Goal: Check status: Check status

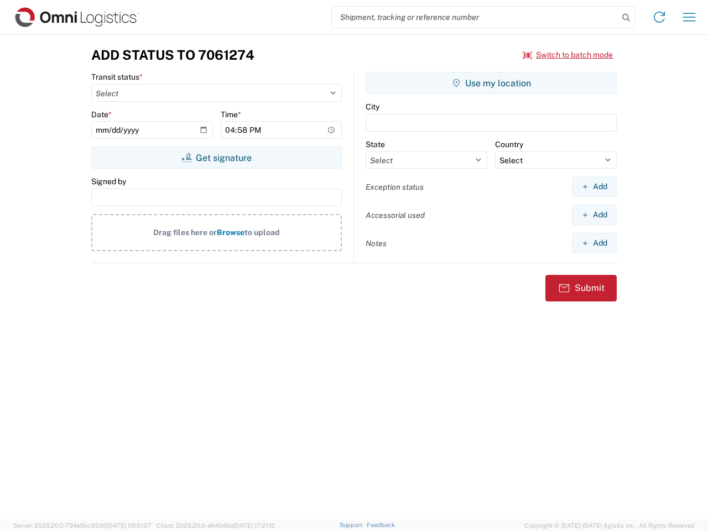
click at [475, 17] on input "search" at bounding box center [475, 17] width 286 height 21
click at [626, 18] on icon at bounding box center [625, 17] width 15 height 15
click at [659, 17] on icon at bounding box center [659, 17] width 18 height 18
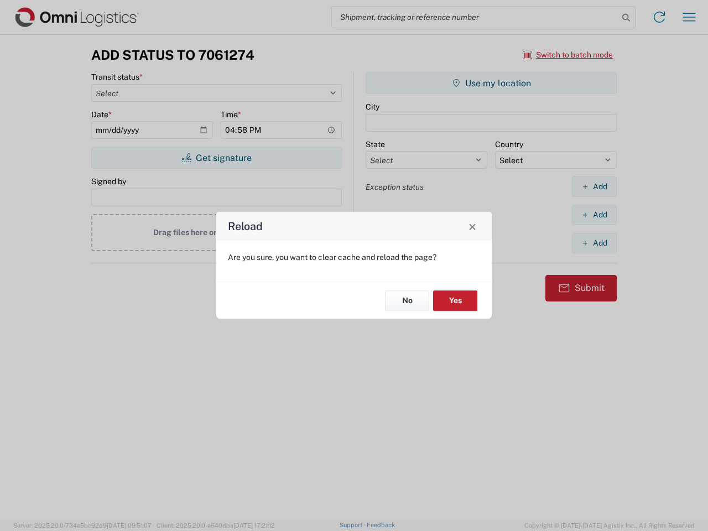
click at [689, 17] on div "Reload Are you sure, you want to clear cache and reload the page? No Yes" at bounding box center [354, 265] width 708 height 531
click at [568, 55] on div "Reload Are you sure, you want to clear cache and reload the page? No Yes" at bounding box center [354, 265] width 708 height 531
click at [216, 158] on div "Reload Are you sure, you want to clear cache and reload the page? No Yes" at bounding box center [354, 265] width 708 height 531
click at [491, 83] on div "Reload Are you sure, you want to clear cache and reload the page? No Yes" at bounding box center [354, 265] width 708 height 531
click at [594, 186] on div "Reload Are you sure, you want to clear cache and reload the page? No Yes" at bounding box center [354, 265] width 708 height 531
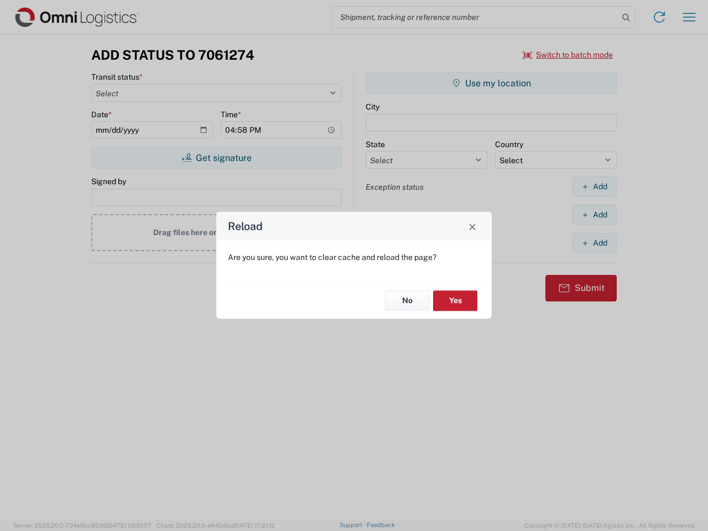
click at [594, 215] on div "Reload Are you sure, you want to clear cache and reload the page? No Yes" at bounding box center [354, 265] width 708 height 531
click at [594, 243] on div "Reload Are you sure, you want to clear cache and reload the page? No Yes" at bounding box center [354, 265] width 708 height 531
